Goal: Task Accomplishment & Management: Use online tool/utility

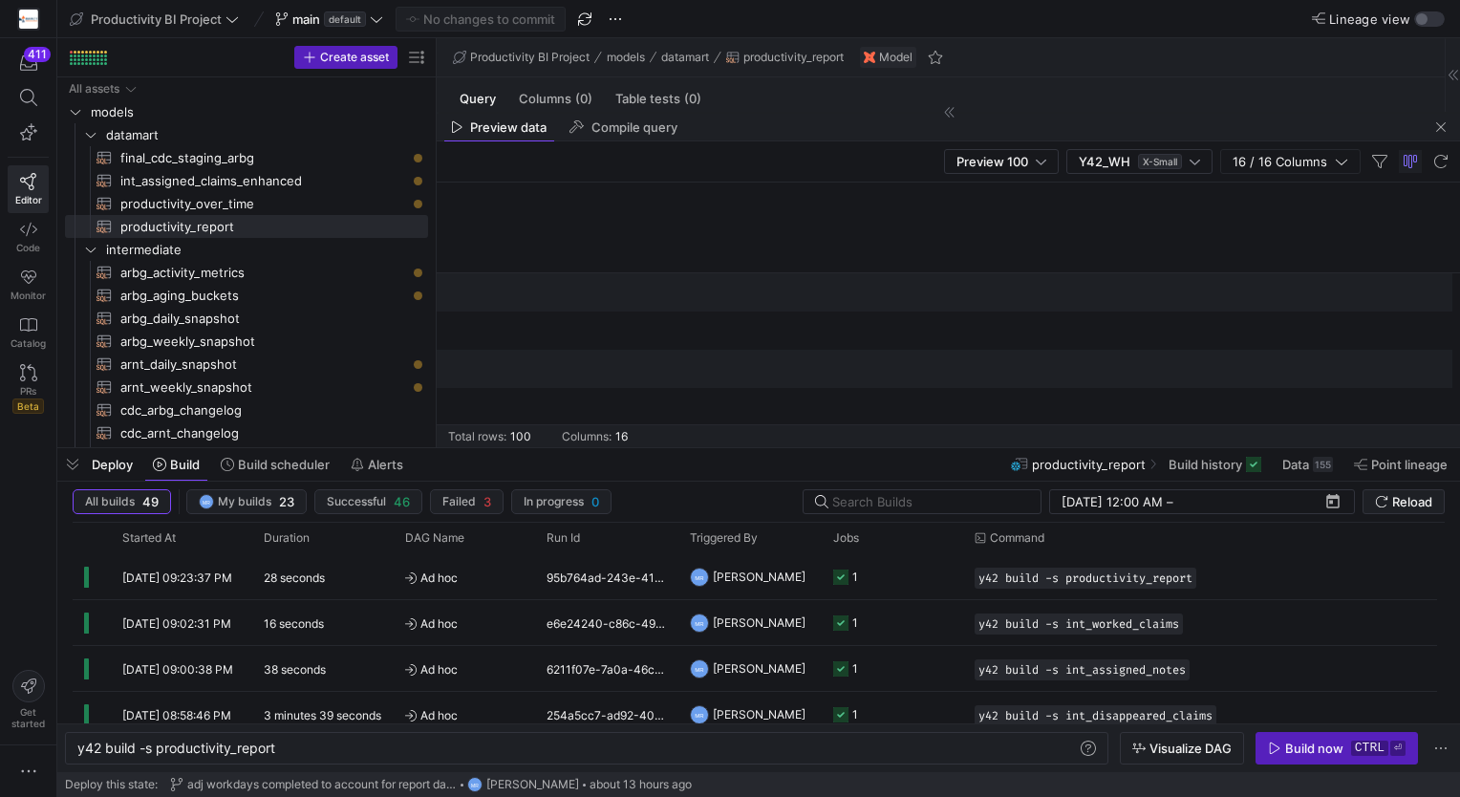
scroll to position [0, 2126]
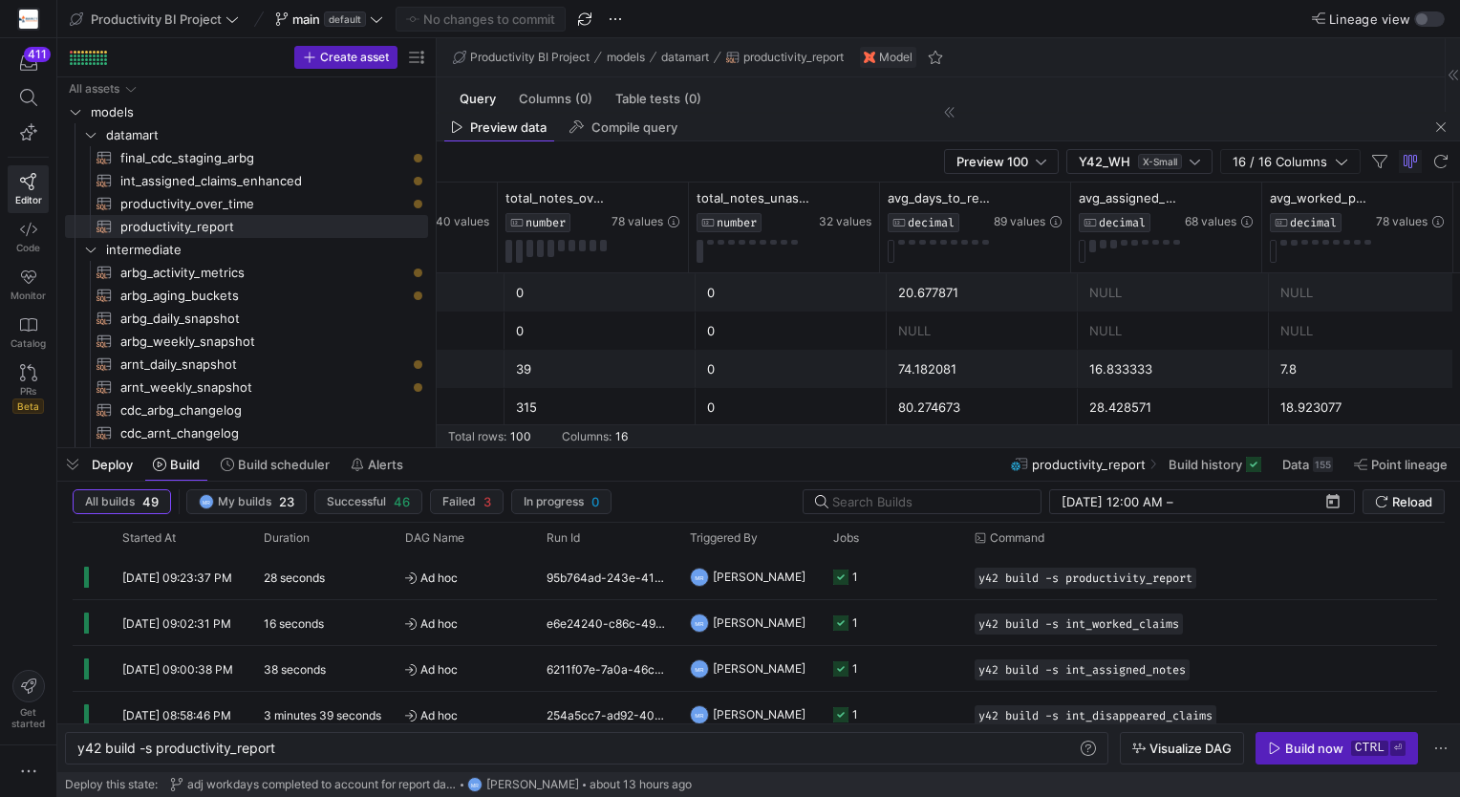
click at [89, 455] on div "Deploy Build Build scheduler Alerts" at bounding box center [234, 464] width 355 height 32
click at [68, 463] on span "button" at bounding box center [72, 464] width 31 height 32
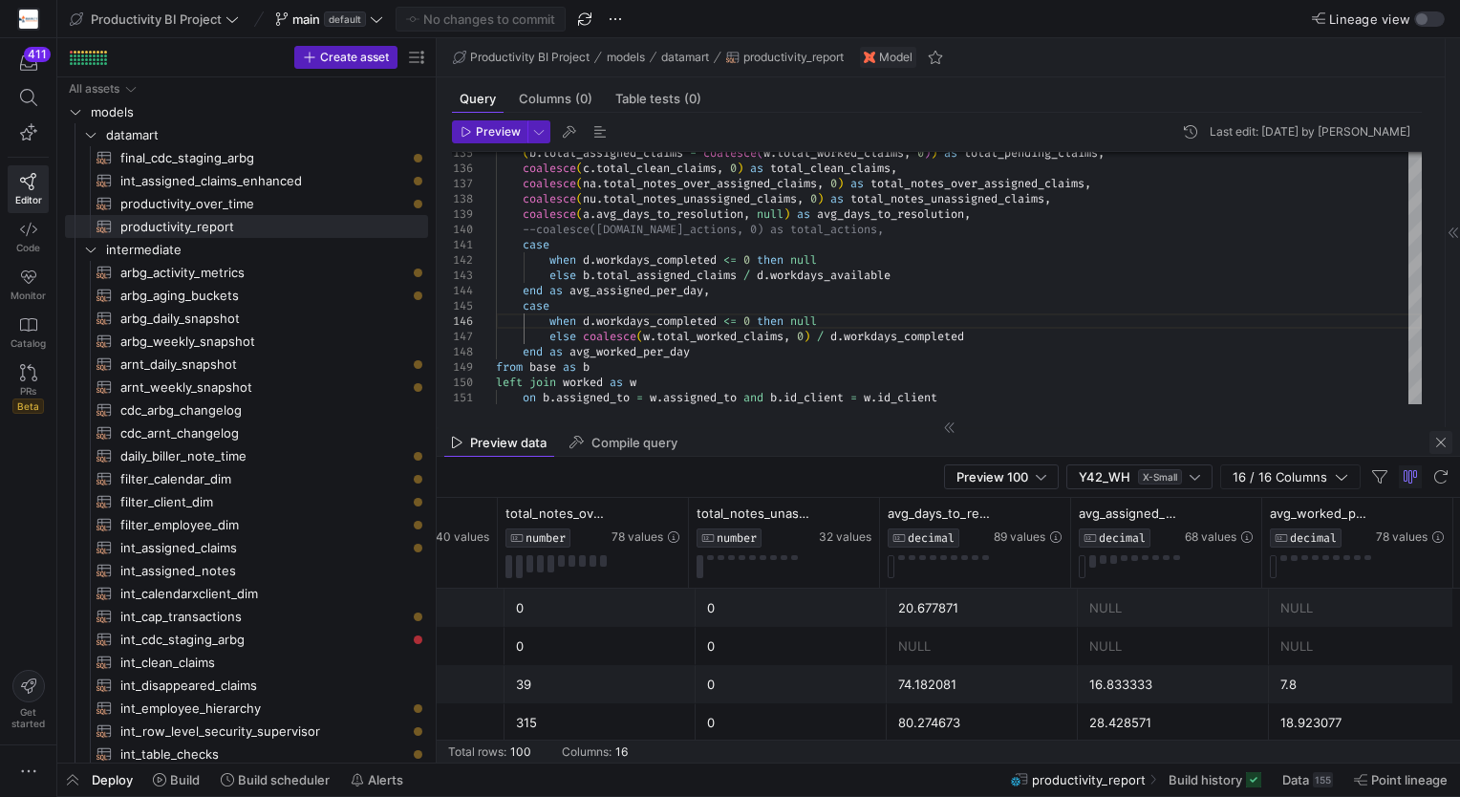
click at [1434, 442] on span "button" at bounding box center [1441, 442] width 23 height 23
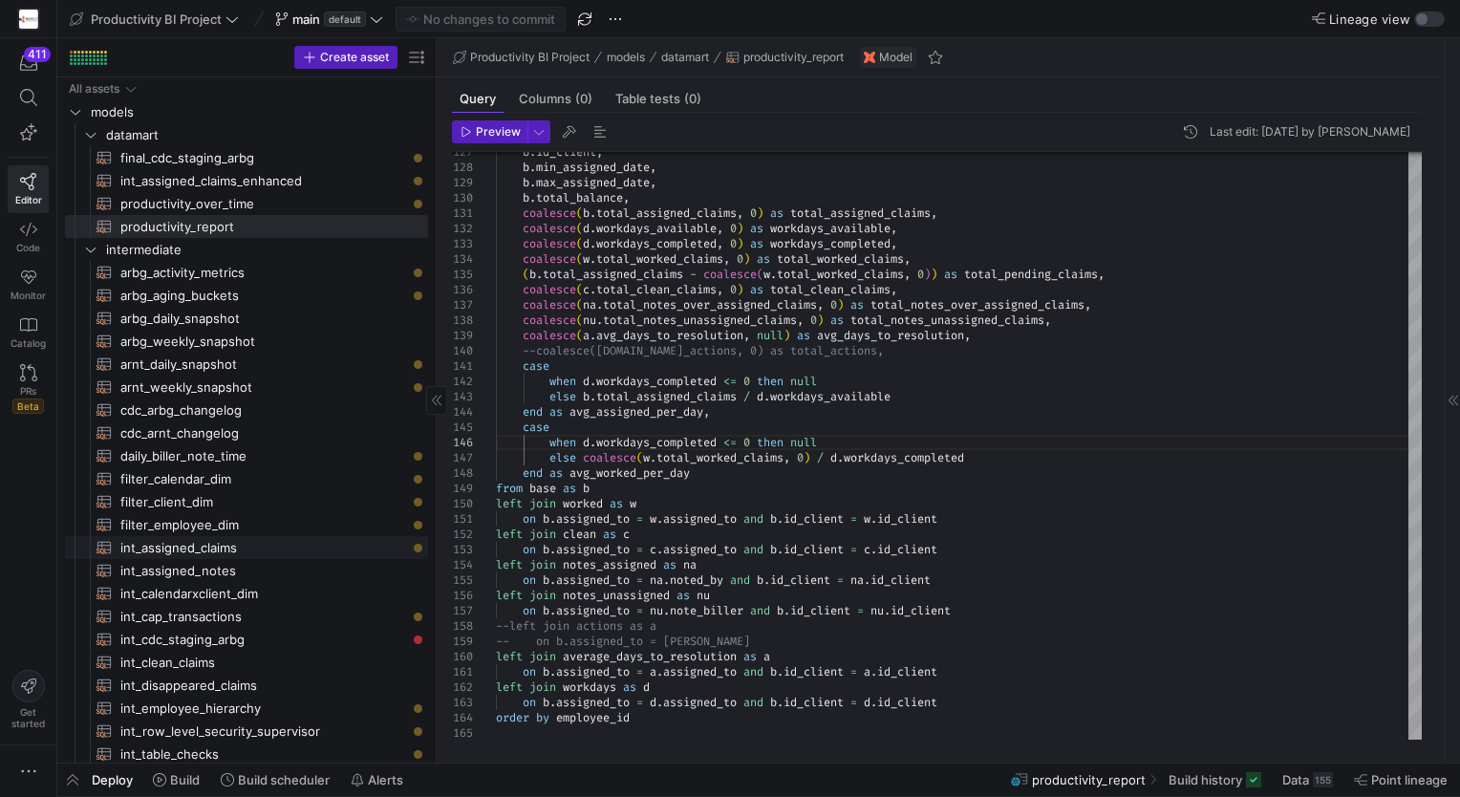
click at [226, 549] on span "int_assigned_claims​​​​​​​​​​" at bounding box center [263, 548] width 286 height 22
type textarea "with source_data as ( select [DOMAIN_NAME], [DOMAIN_NAME]_claim, [DOMAIN_NAME]_…"
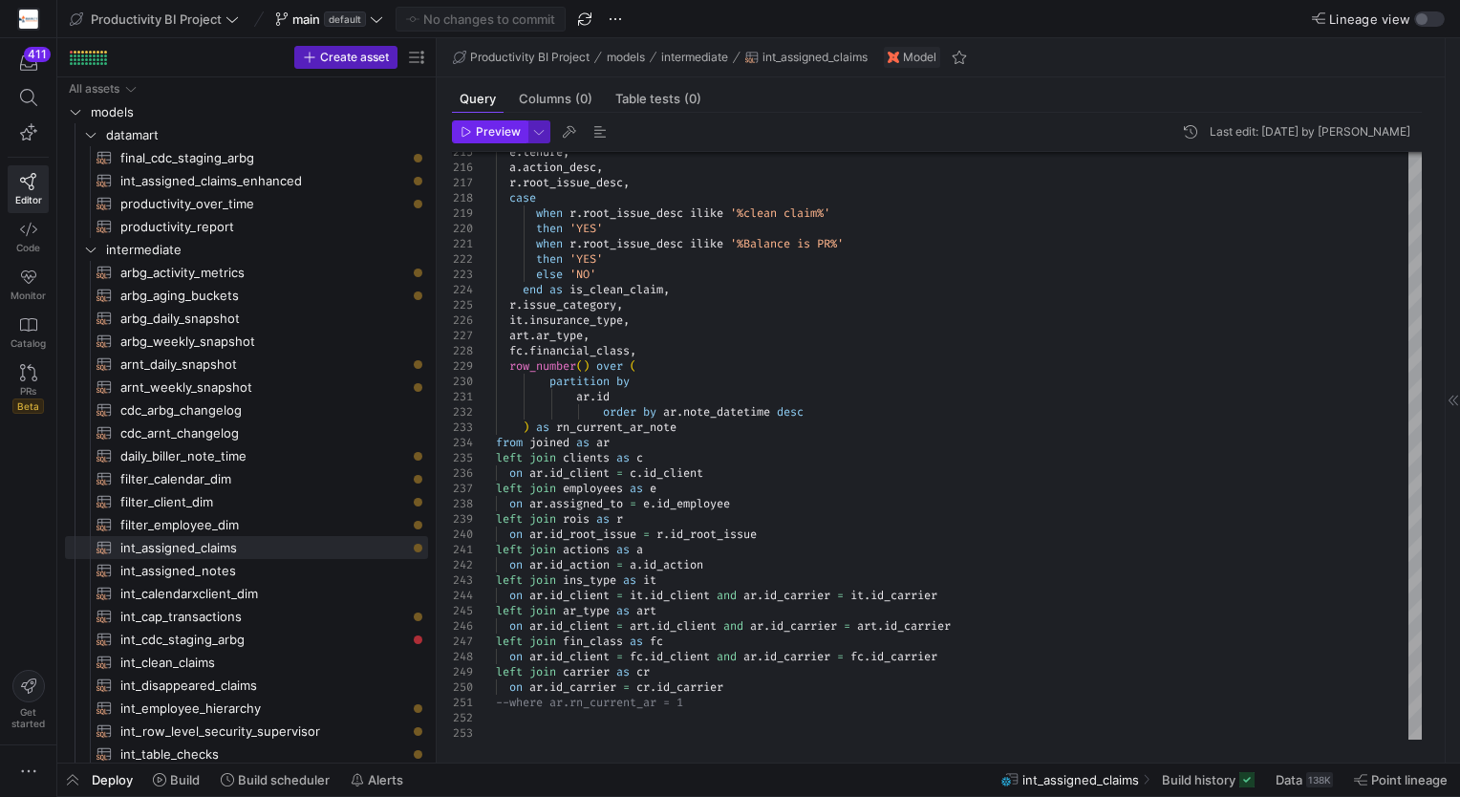
click at [505, 136] on span "Preview" at bounding box center [498, 131] width 45 height 13
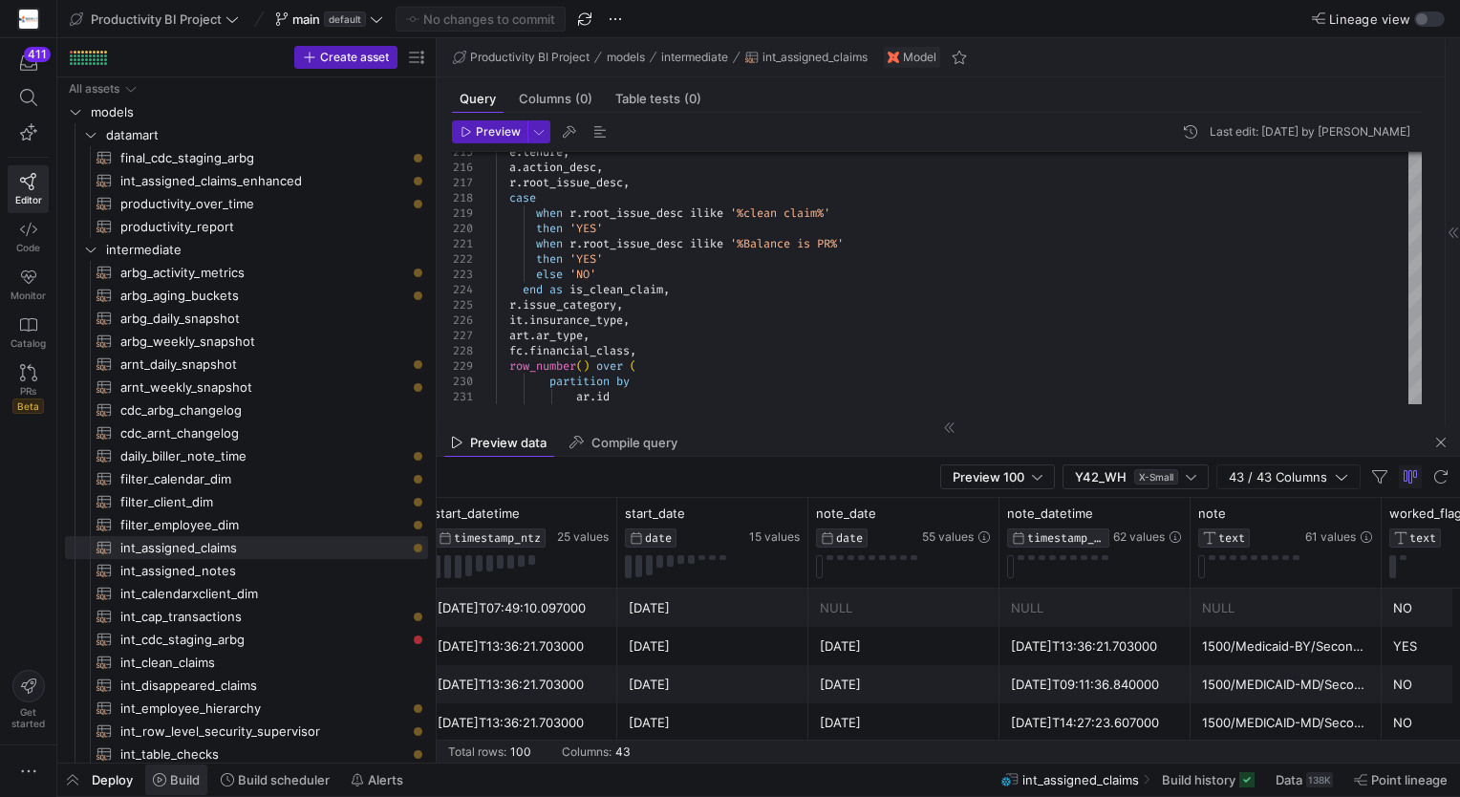
click at [172, 771] on span at bounding box center [176, 780] width 62 height 31
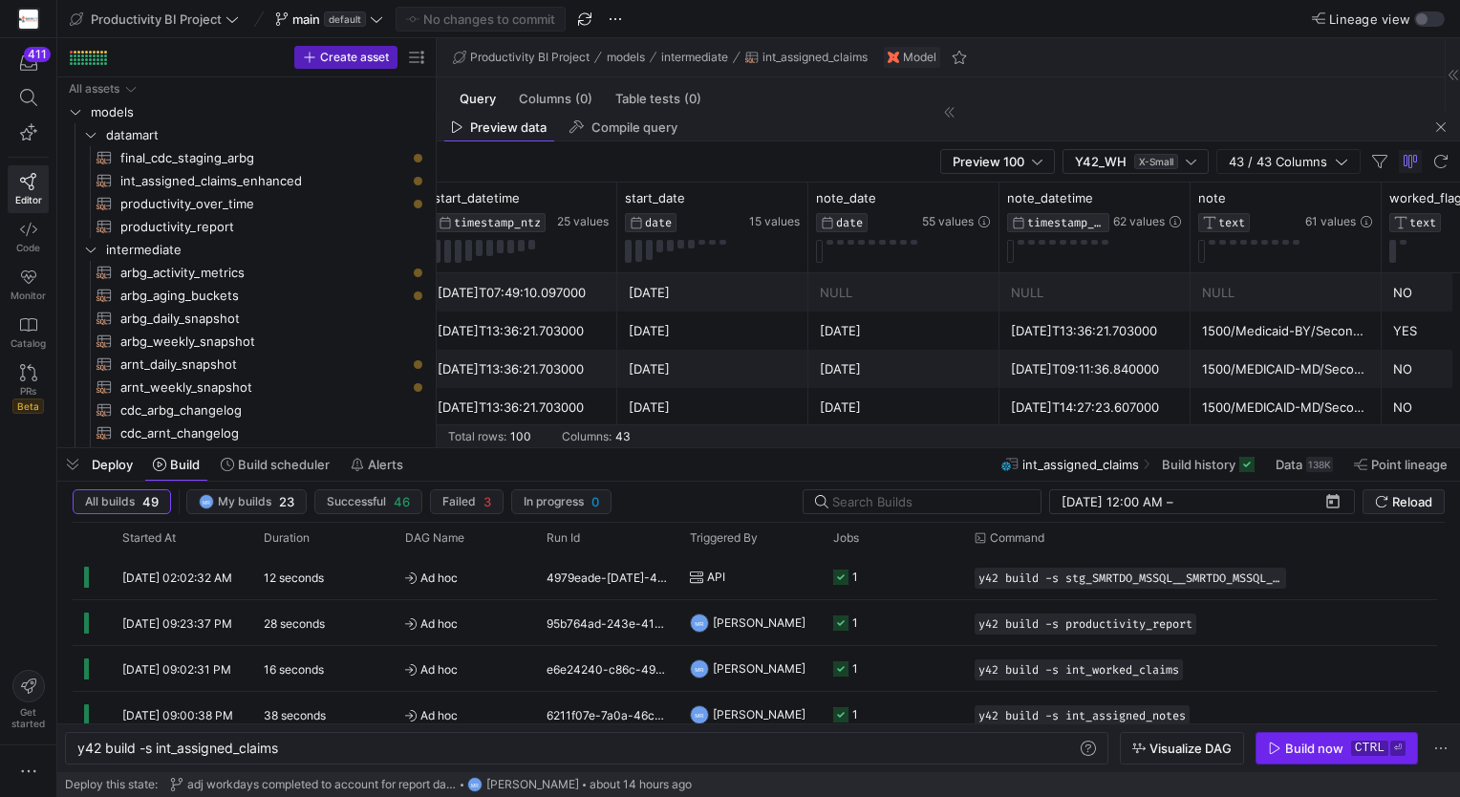
click at [1346, 748] on span "Build now ctrl ⏎" at bounding box center [1337, 748] width 138 height 15
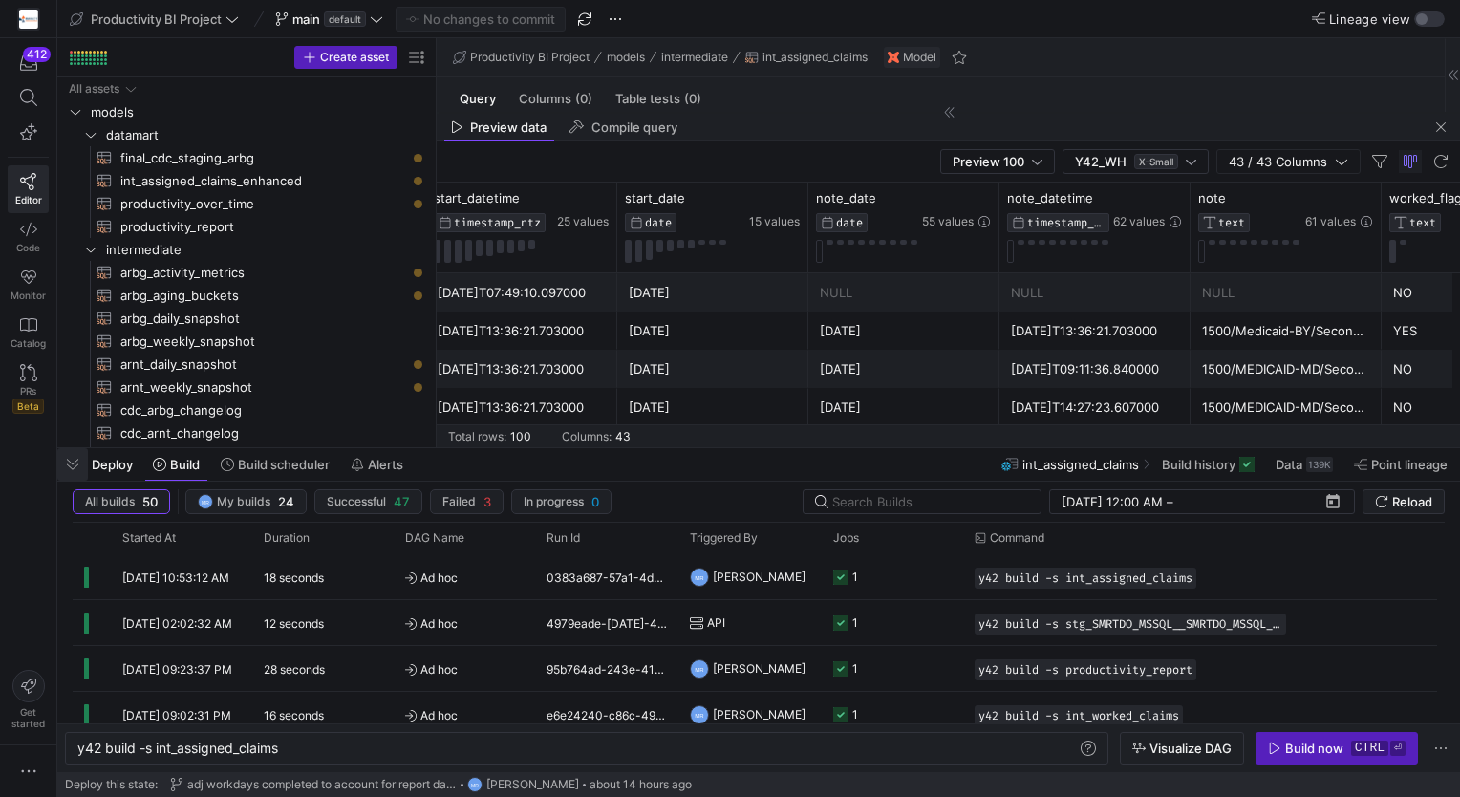
click at [75, 453] on span "button" at bounding box center [72, 464] width 31 height 32
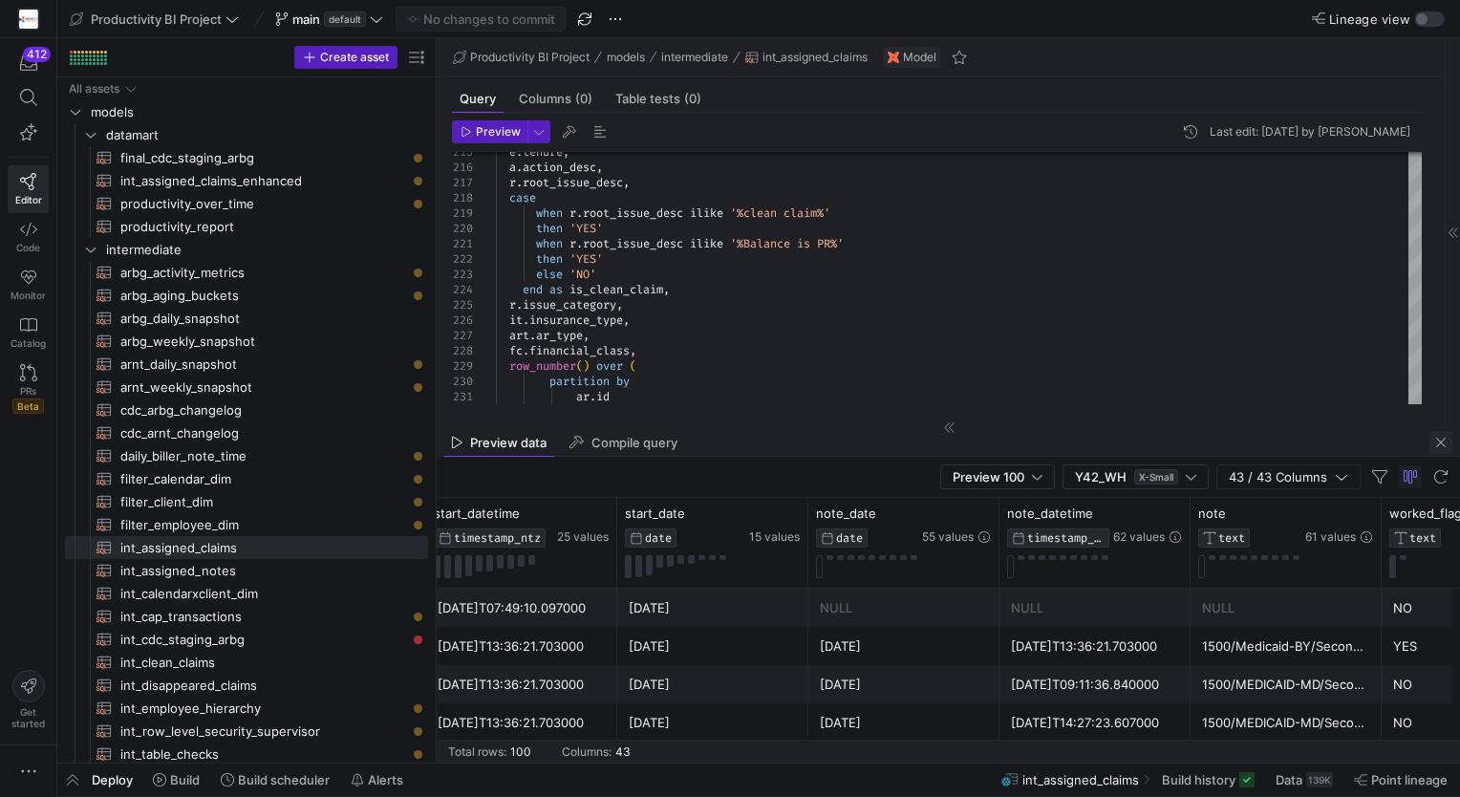
click at [1442, 432] on span "button" at bounding box center [1441, 442] width 23 height 23
